Goal: Contribute content: Contribute content

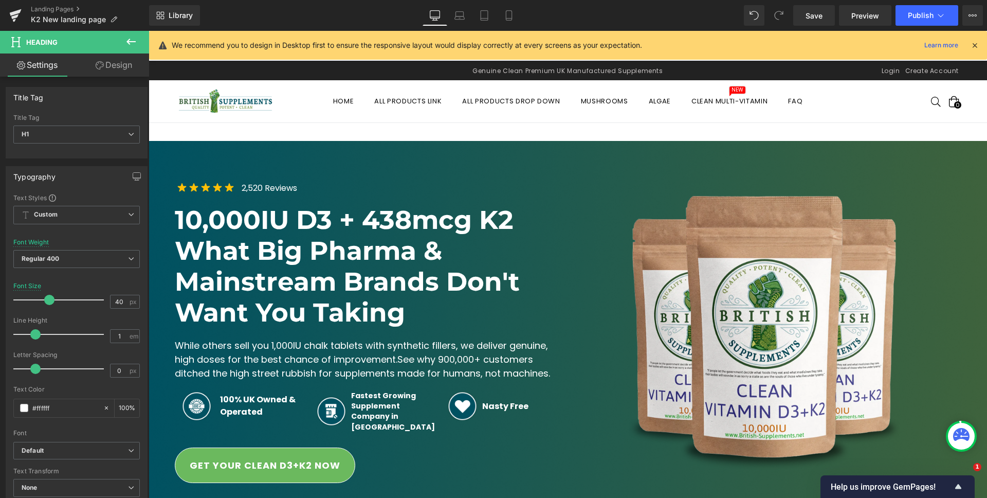
click at [975, 46] on icon at bounding box center [974, 45] width 9 height 9
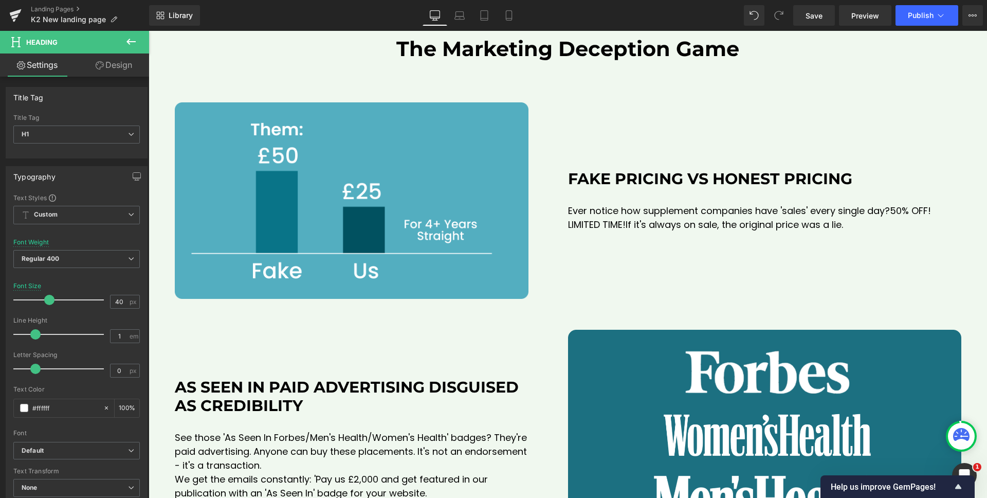
scroll to position [6785, 0]
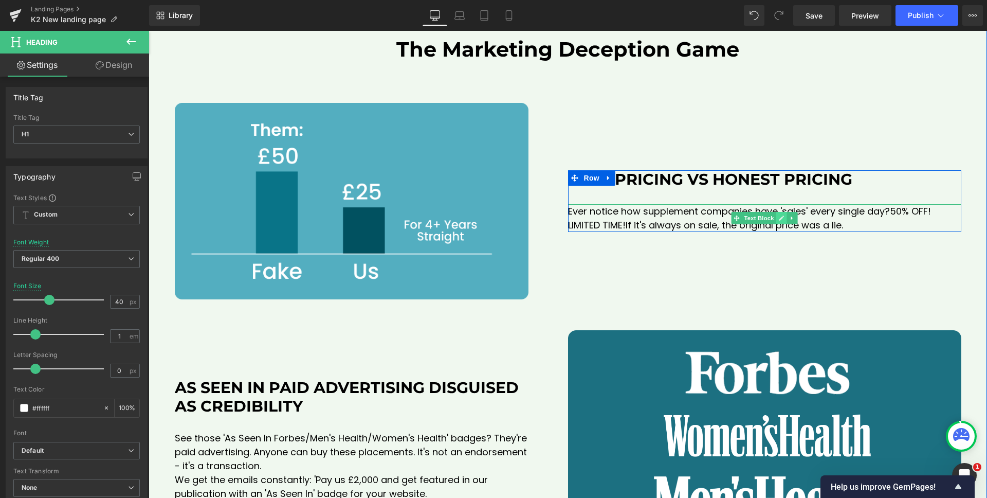
click at [779, 221] on icon at bounding box center [781, 217] width 5 height 5
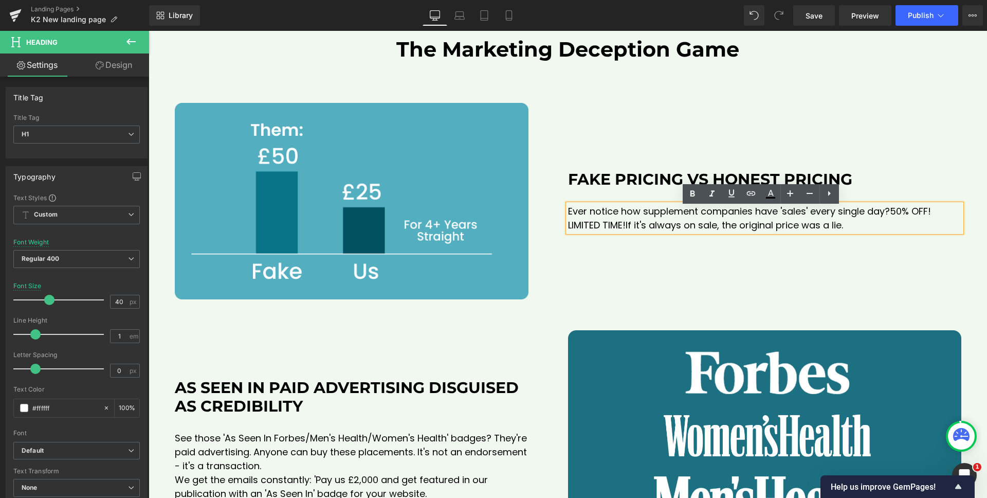
click at [659, 217] on span "Ever notice how supplement companies have 'sales' every single day?" at bounding box center [729, 211] width 322 height 13
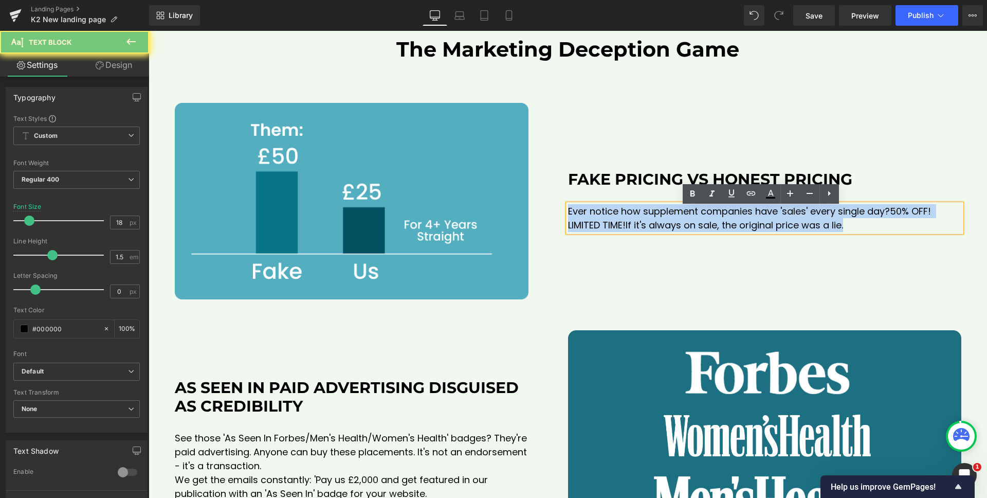
click at [659, 217] on span "Ever notice how supplement companies have 'sales' every single day?" at bounding box center [729, 211] width 322 height 13
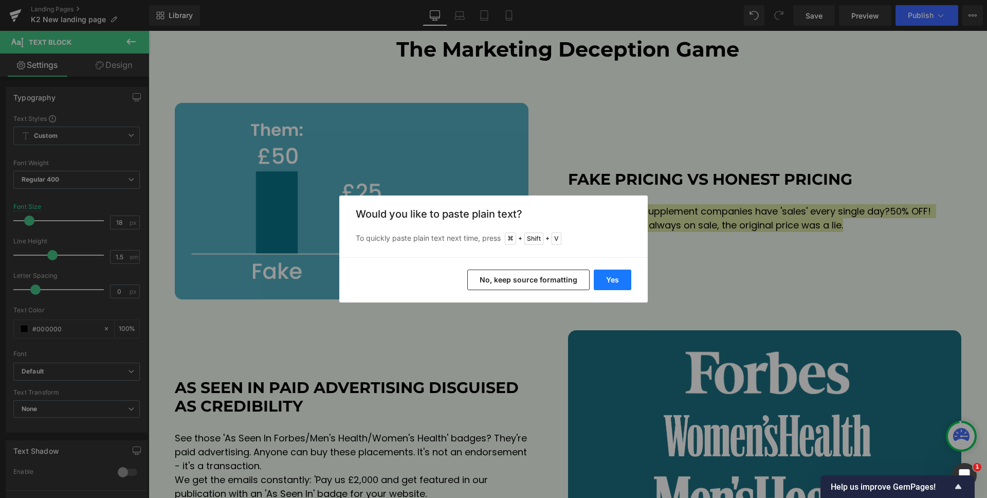
click at [608, 283] on button "Yes" at bounding box center [613, 279] width 38 height 21
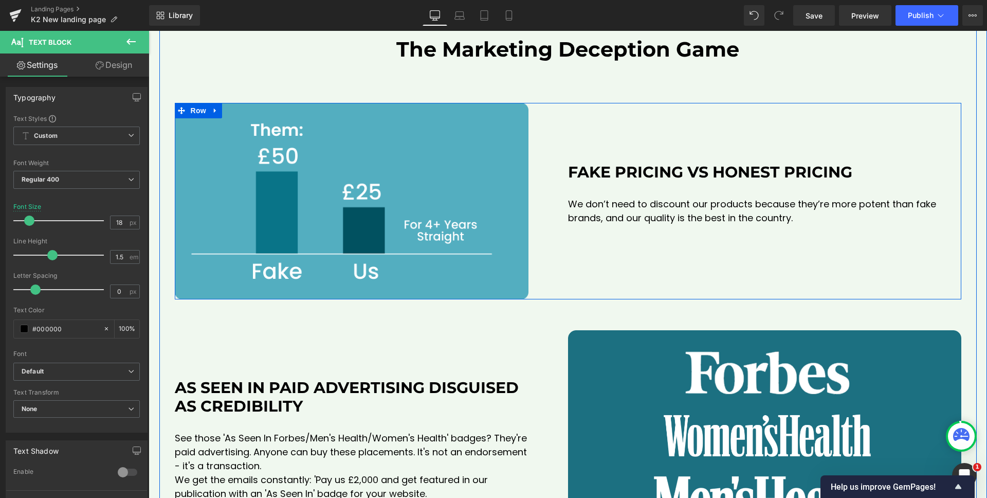
click at [755, 255] on div "Fake Pricing vs Honest Pricing Heading We don’t need to discount our products b…" at bounding box center [764, 201] width 393 height 197
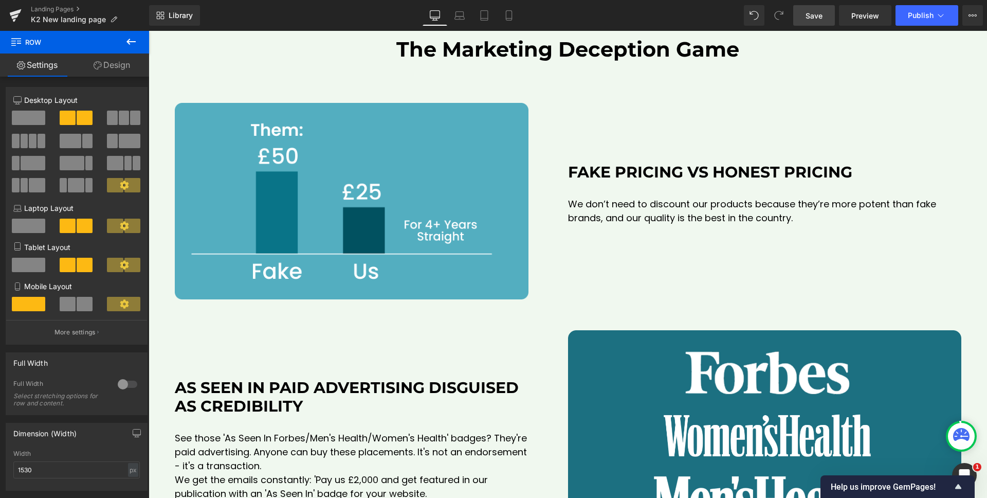
click at [806, 16] on span "Save" at bounding box center [814, 15] width 17 height 11
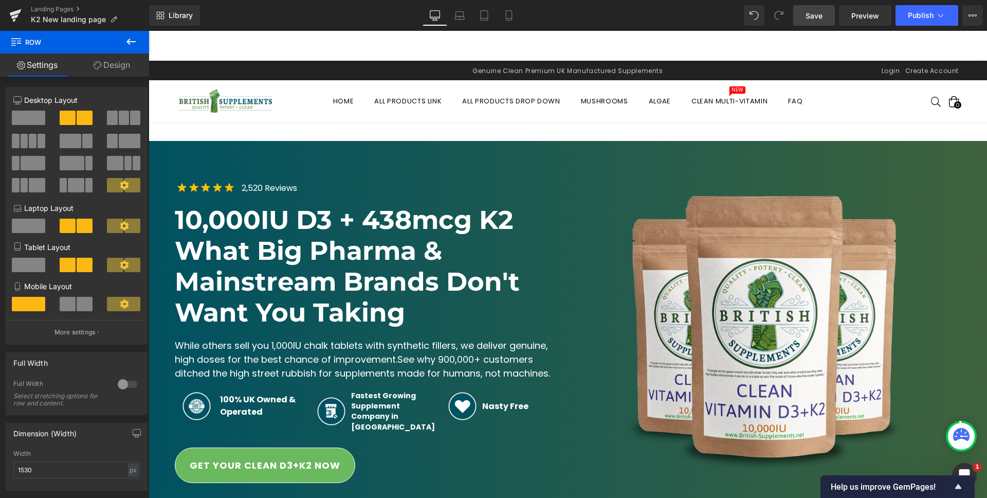
scroll to position [518, 0]
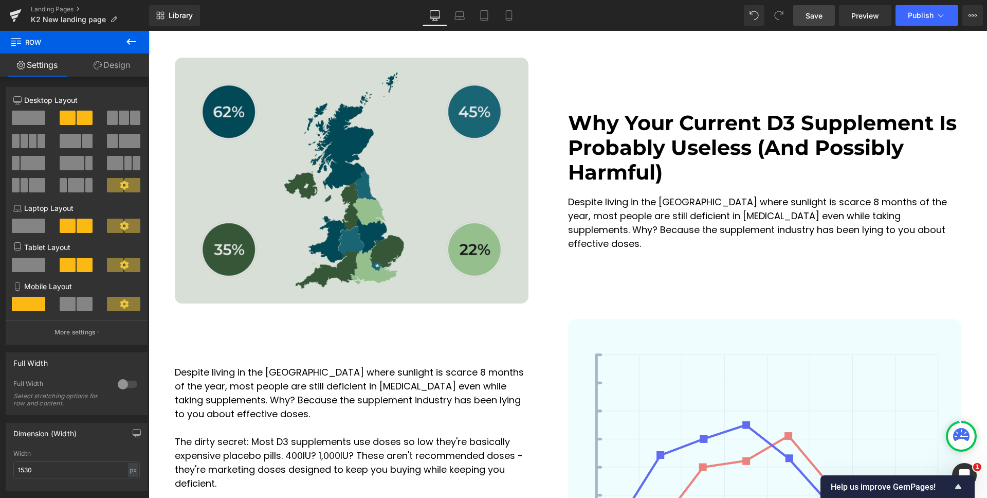
click at [354, 175] on img at bounding box center [352, 181] width 354 height 246
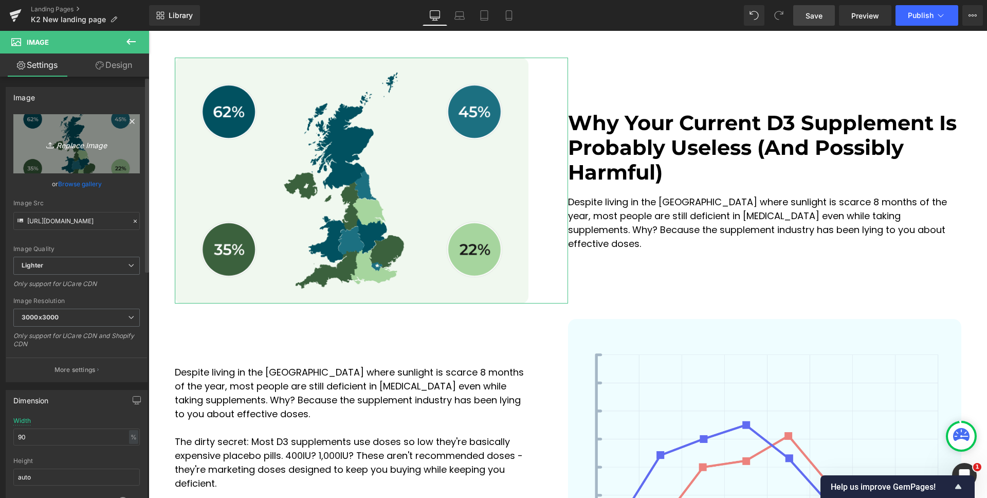
click at [54, 140] on icon "Replace Image" at bounding box center [76, 143] width 82 height 13
type input "C:\fakepath\Group 2072752281 (1).png"
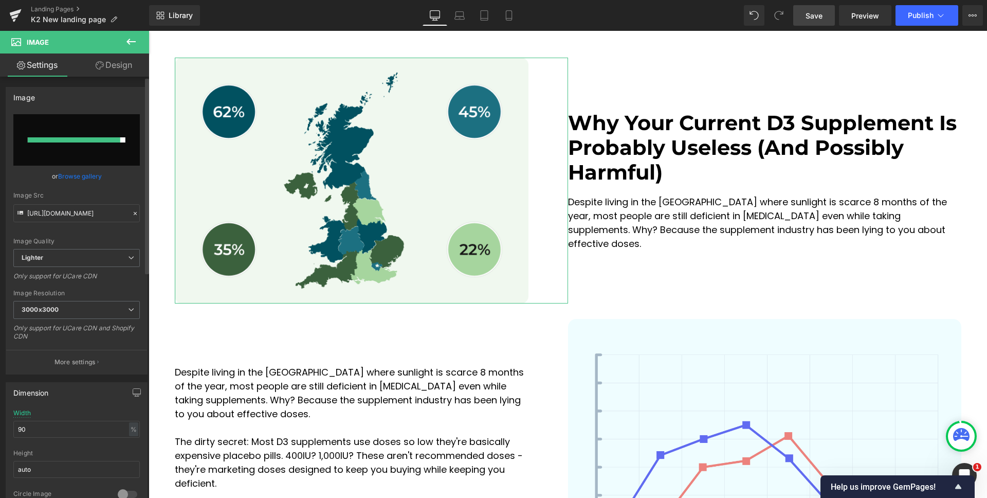
type input "[URL][DOMAIN_NAME]"
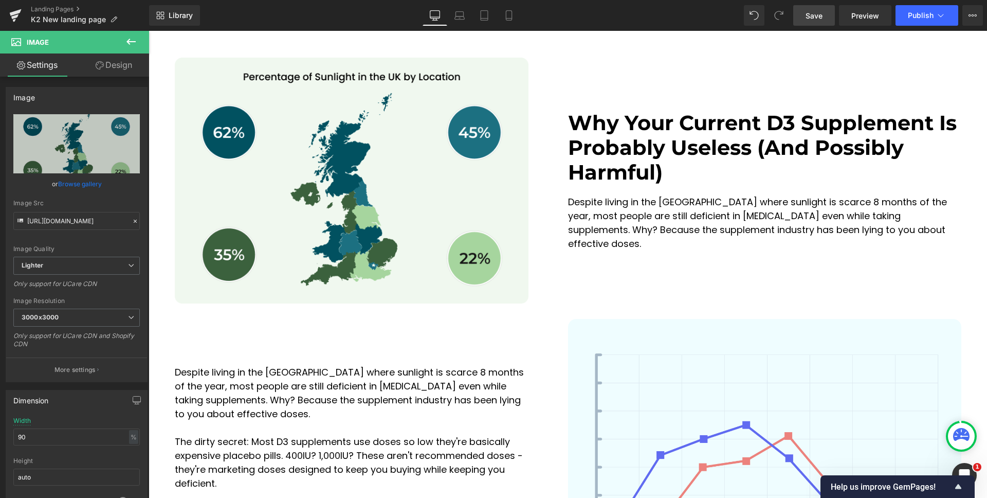
drag, startPoint x: 814, startPoint y: 19, endPoint x: 552, endPoint y: 86, distance: 270.6
click at [814, 19] on span "Save" at bounding box center [814, 15] width 17 height 11
click at [512, 19] on icon at bounding box center [509, 15] width 10 height 10
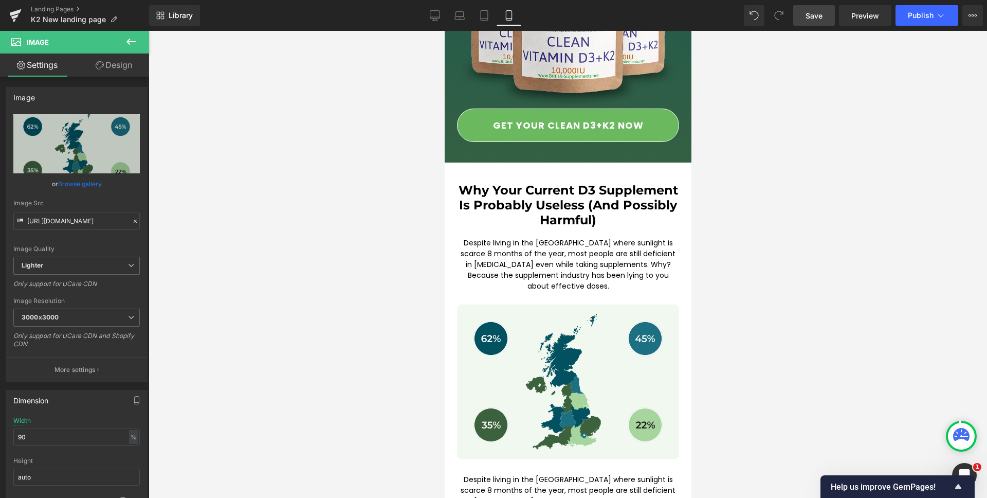
type input "100"
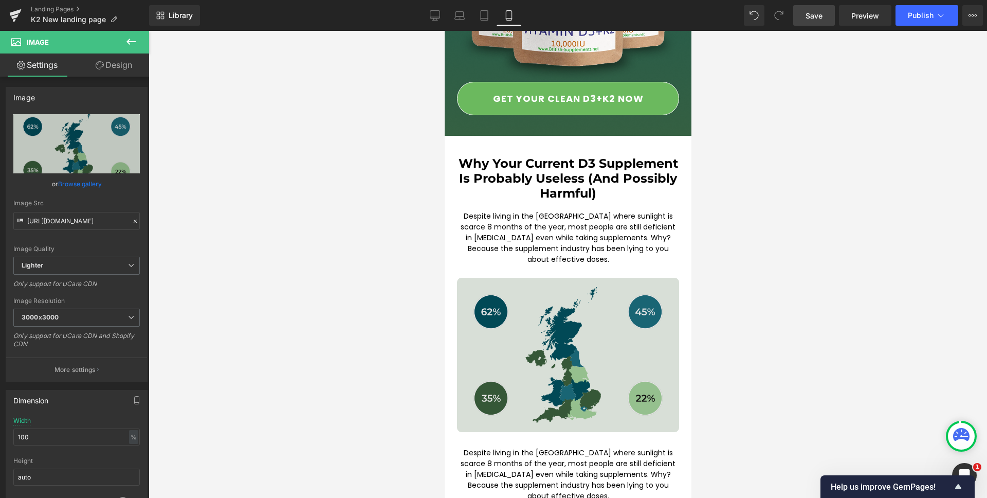
scroll to position [597, 0]
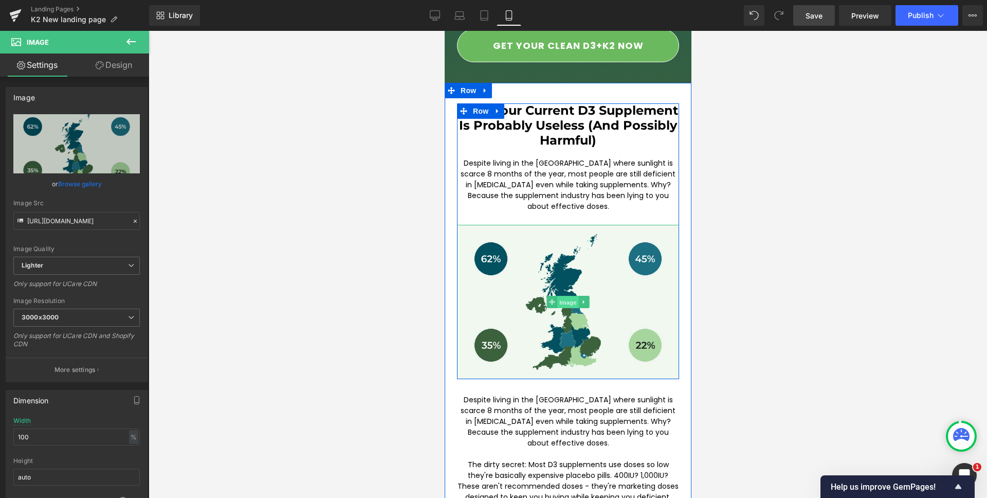
click at [561, 296] on span "Image" at bounding box center [568, 302] width 22 height 12
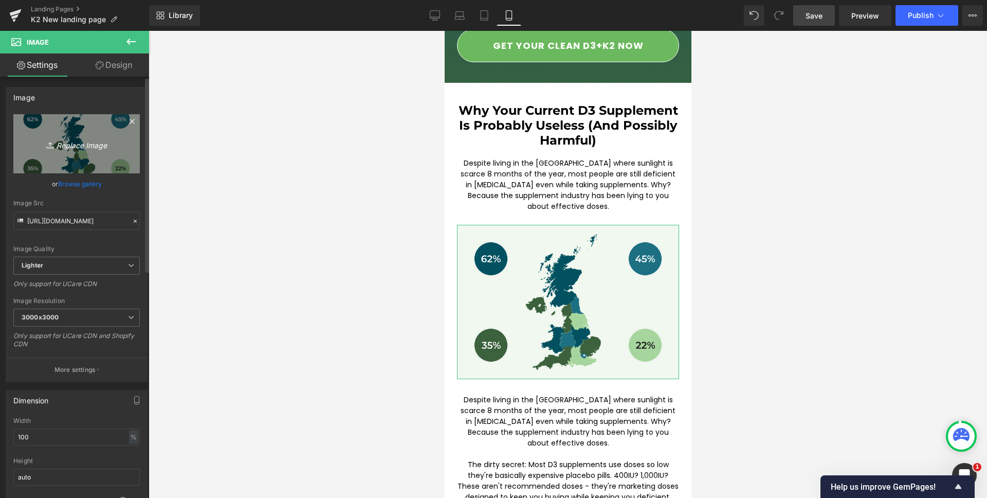
click at [63, 143] on icon "Replace Image" at bounding box center [76, 143] width 82 height 13
type input "C:\fakepath\Group 2072752281 (1).png"
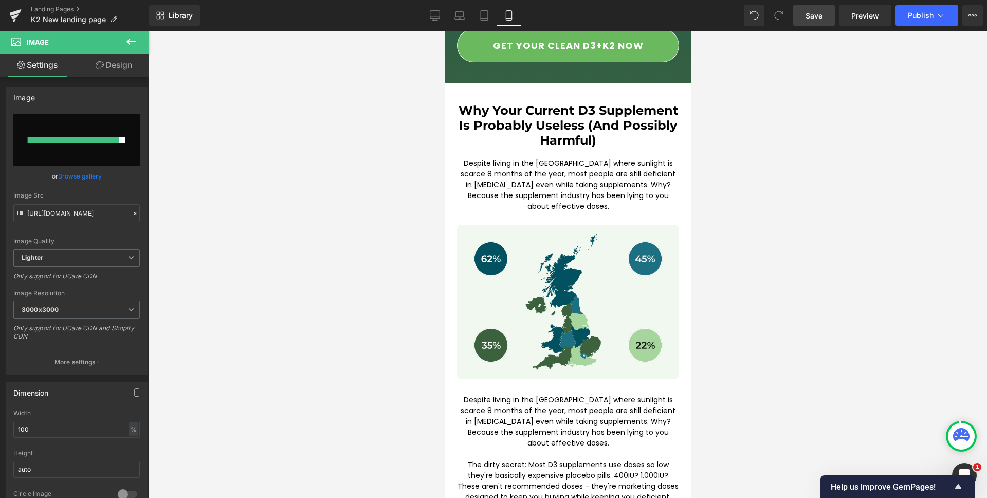
type input "[URL][DOMAIN_NAME]"
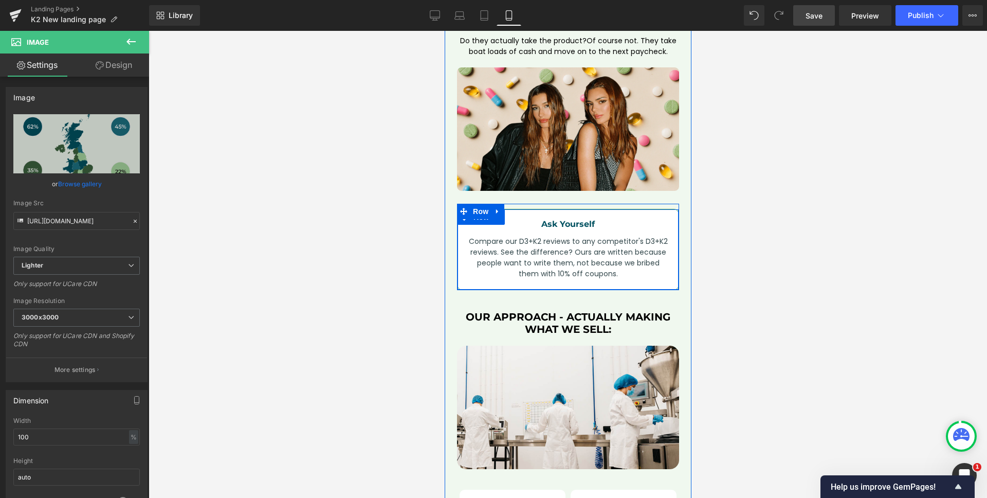
scroll to position [6942, 0]
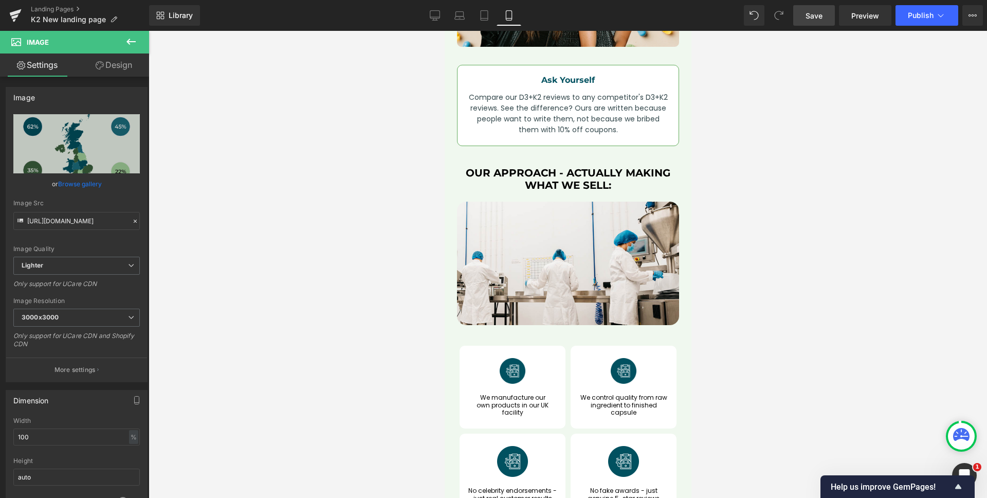
drag, startPoint x: 810, startPoint y: 17, endPoint x: 171, endPoint y: 233, distance: 674.1
click at [810, 17] on span "Save" at bounding box center [814, 15] width 17 height 11
click at [436, 12] on icon at bounding box center [435, 15] width 10 height 10
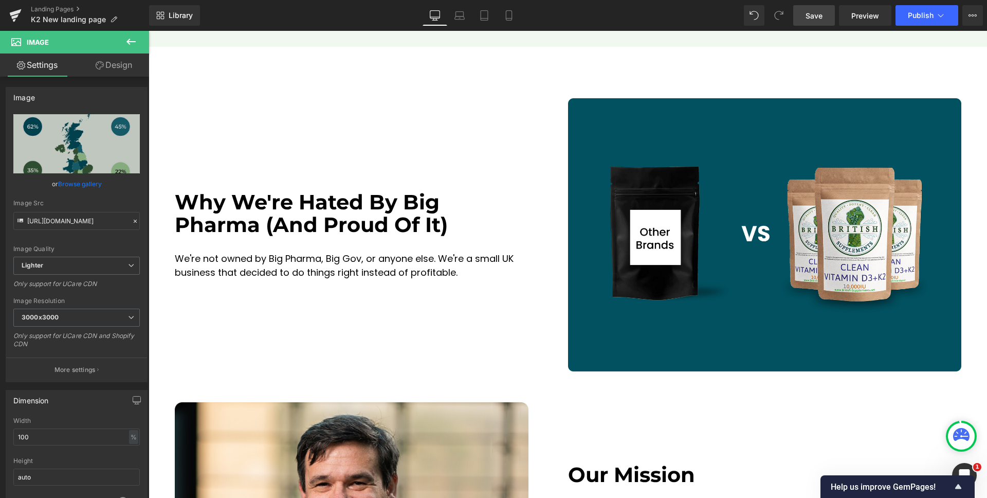
scroll to position [11667, 0]
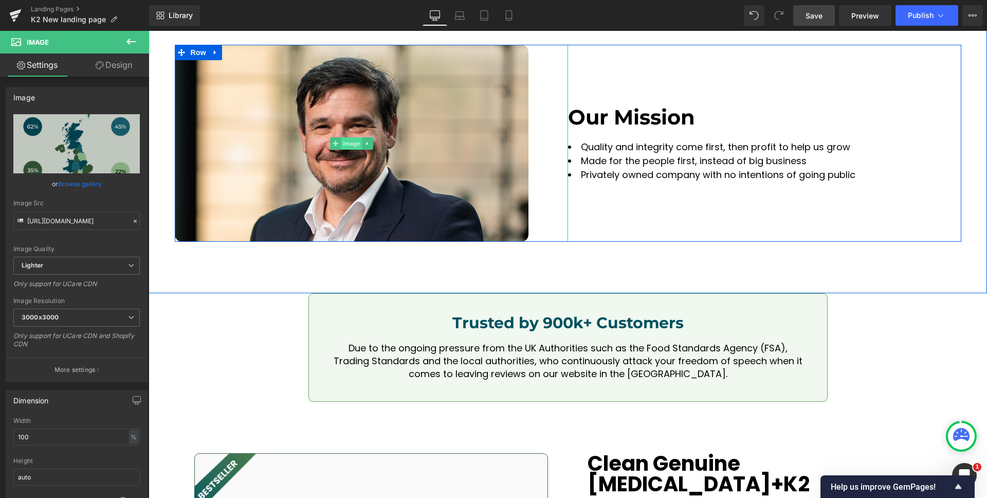
click at [342, 147] on span "Image" at bounding box center [352, 143] width 22 height 12
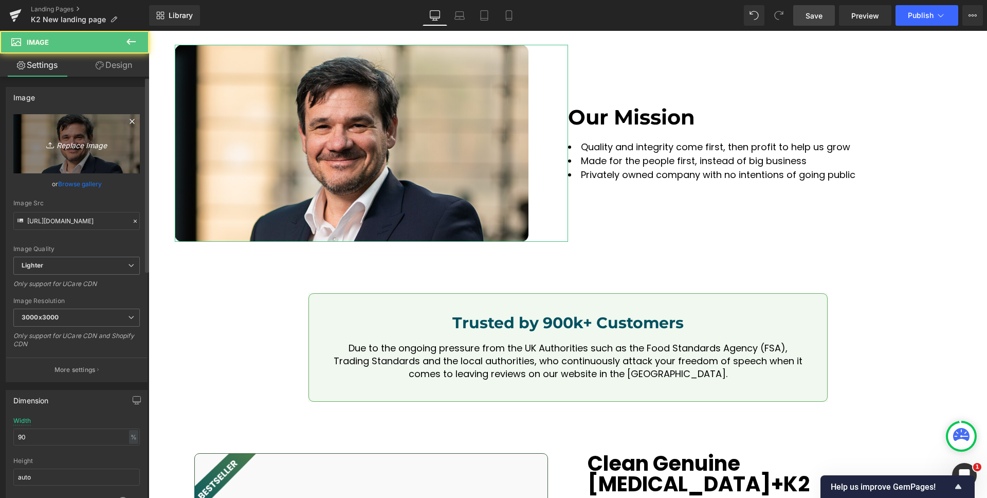
click at [63, 145] on icon "Replace Image" at bounding box center [76, 143] width 82 height 13
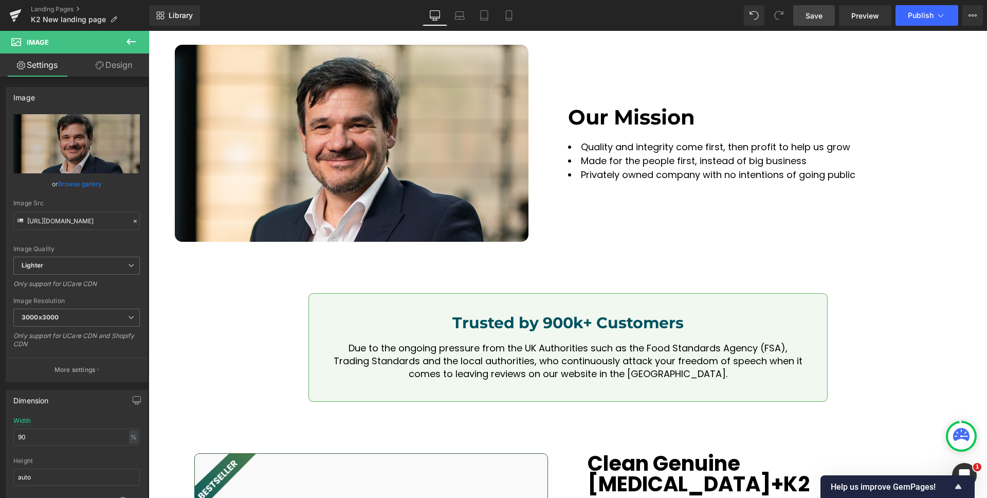
type input "C:\fakepath\Group 2072752282.png"
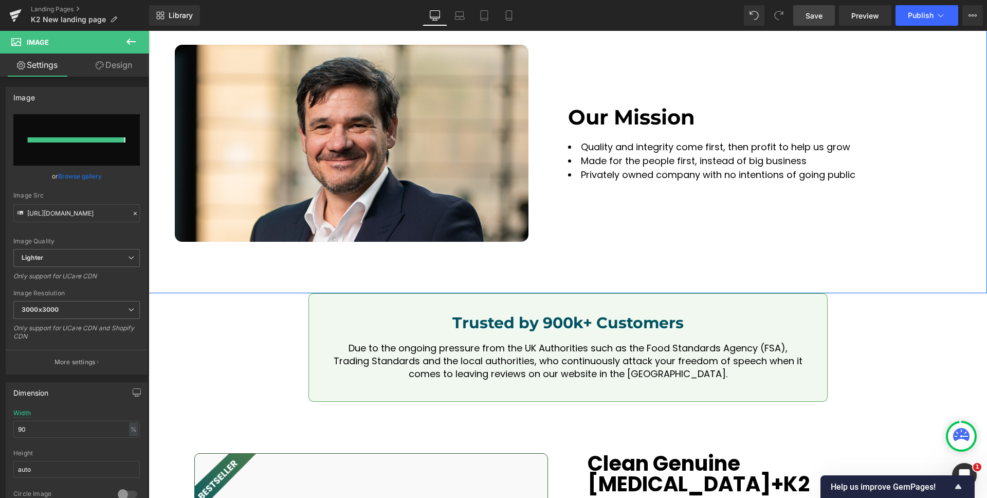
type input "[URL][DOMAIN_NAME]"
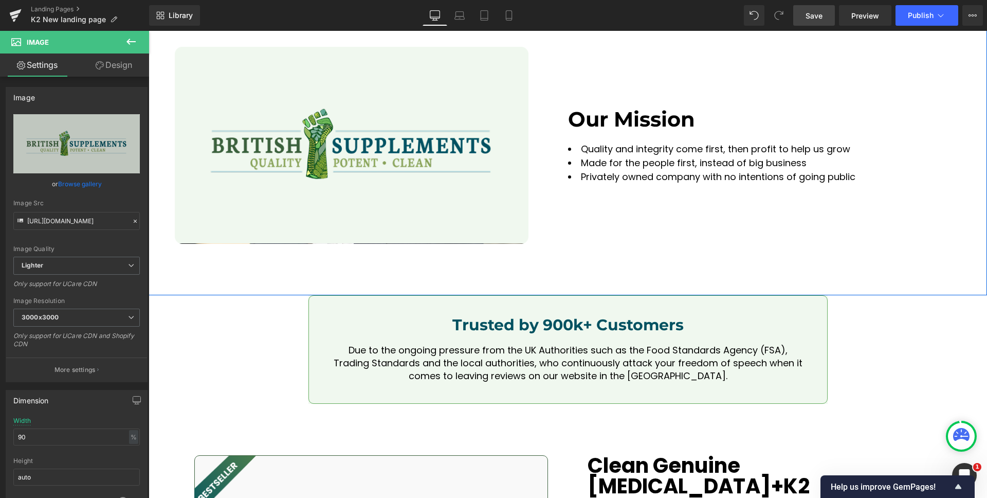
scroll to position [11592, 0]
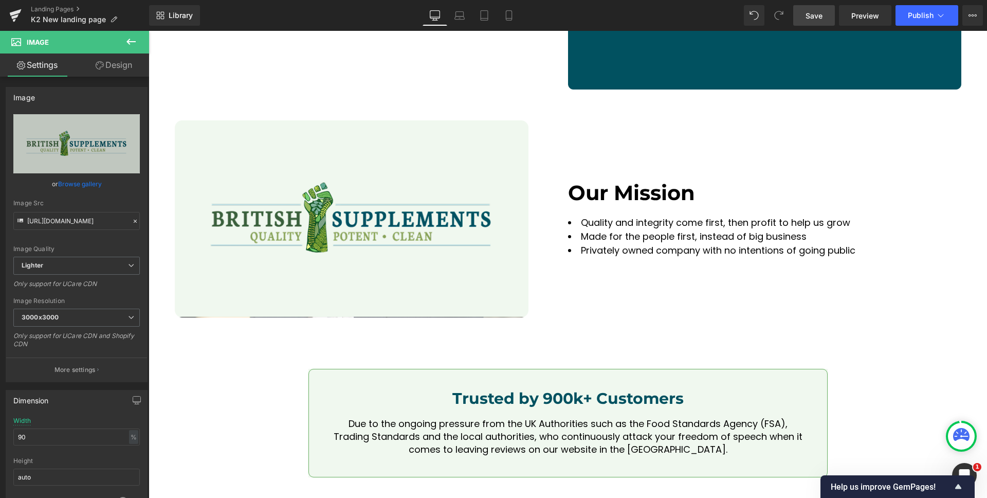
click at [814, 13] on span "Save" at bounding box center [814, 15] width 17 height 11
click at [508, 15] on icon at bounding box center [509, 15] width 10 height 10
type input "100"
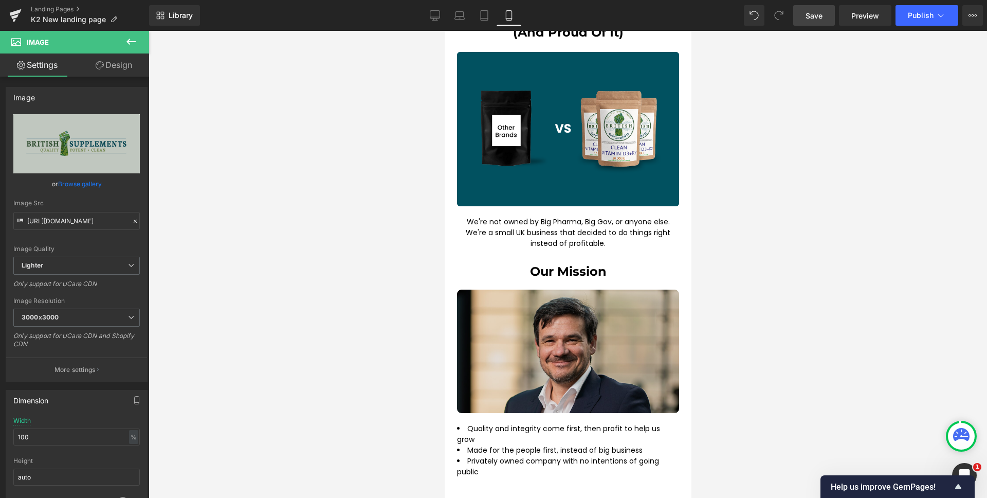
scroll to position [10424, 0]
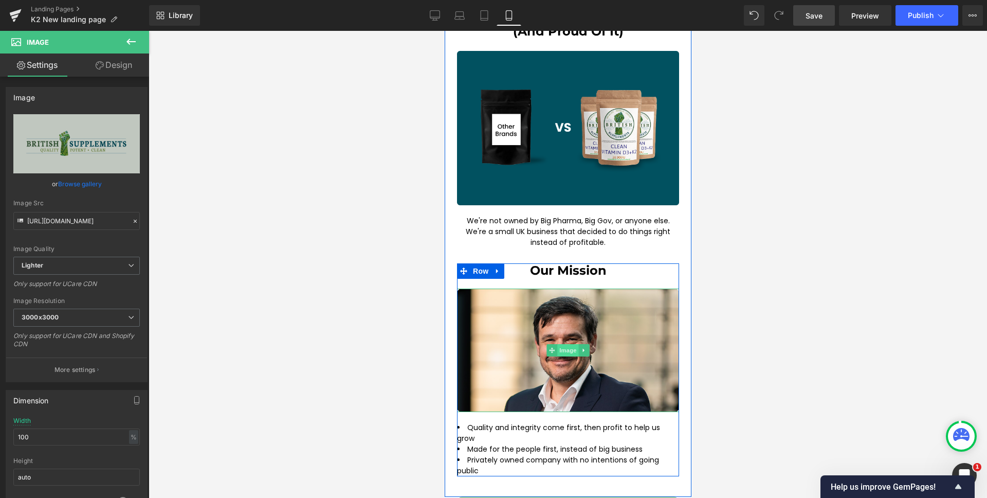
click at [565, 344] on span "Image" at bounding box center [568, 350] width 22 height 12
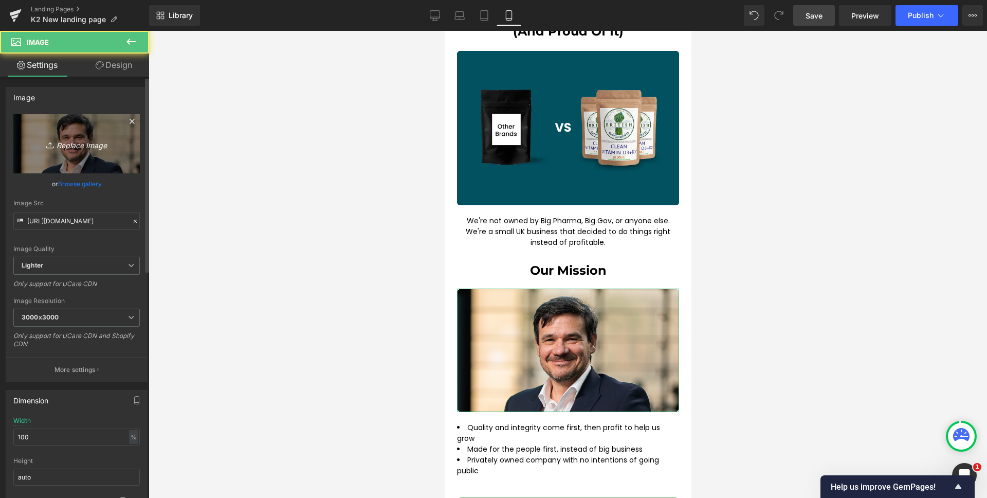
click at [77, 145] on icon "Replace Image" at bounding box center [76, 143] width 82 height 13
type input "C:\fakepath\mobile2.png"
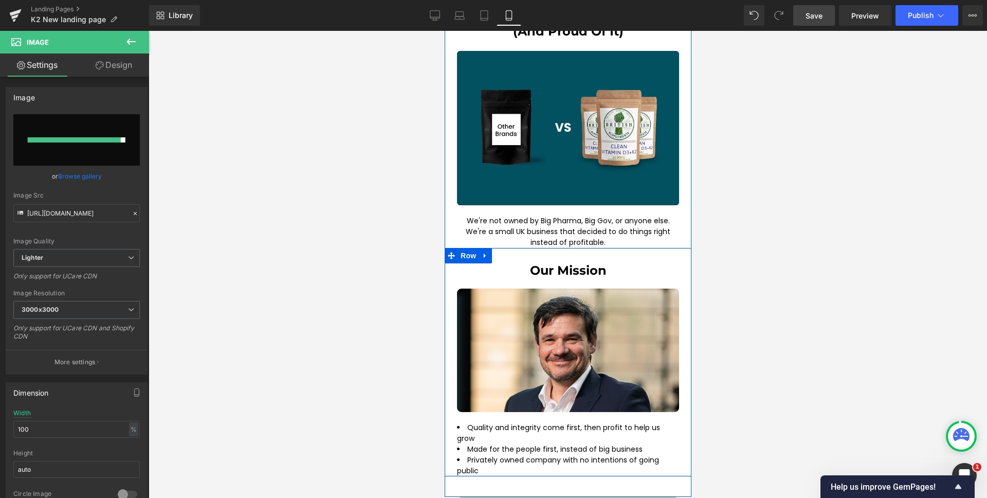
type input "[URL][DOMAIN_NAME]"
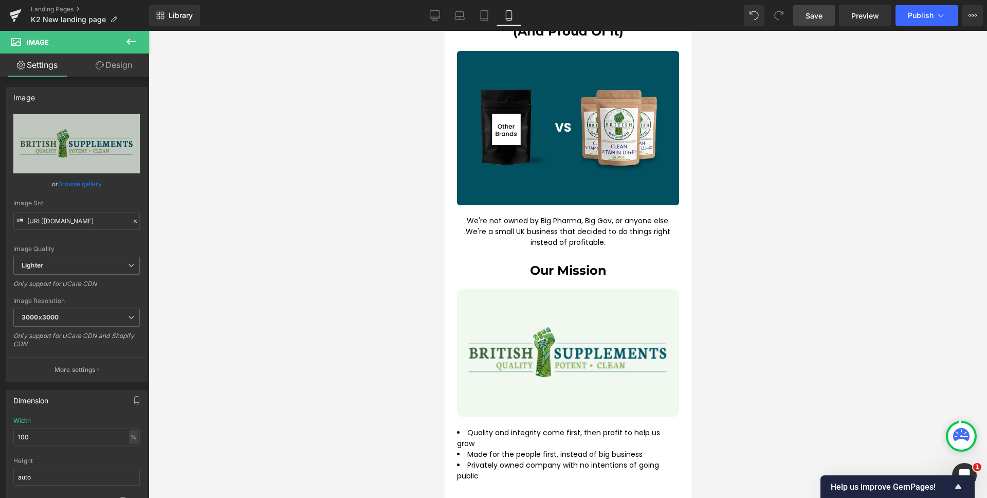
click at [813, 13] on span "Save" at bounding box center [814, 15] width 17 height 11
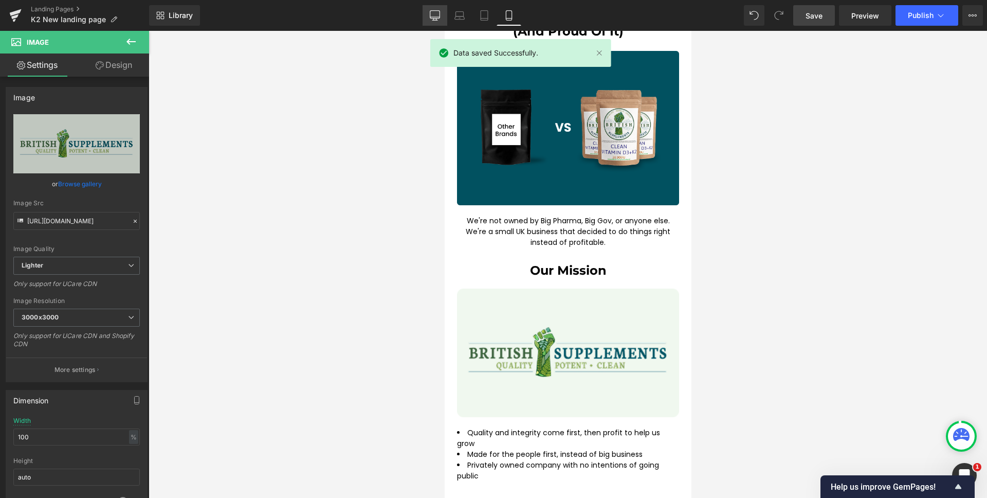
click at [427, 13] on link "Desktop" at bounding box center [435, 15] width 25 height 21
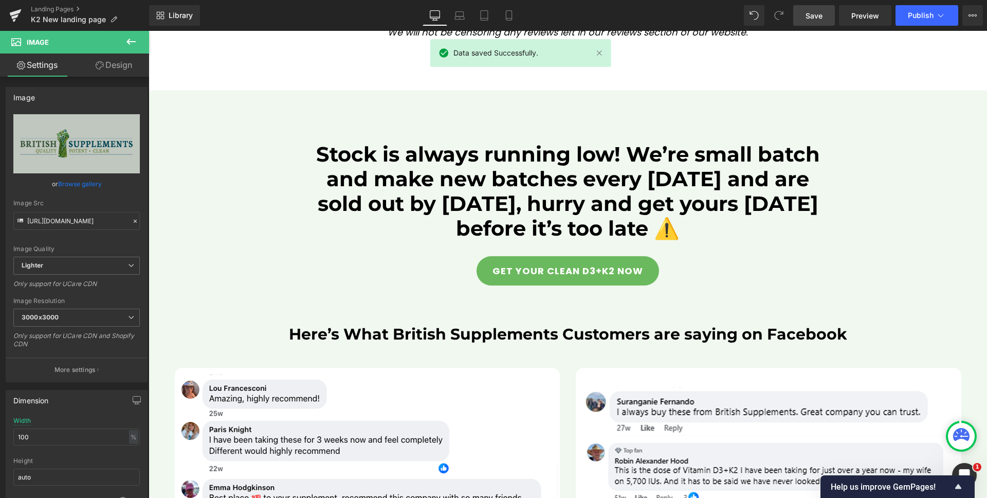
type input "90"
